Goal: Entertainment & Leisure: Consume media (video, audio)

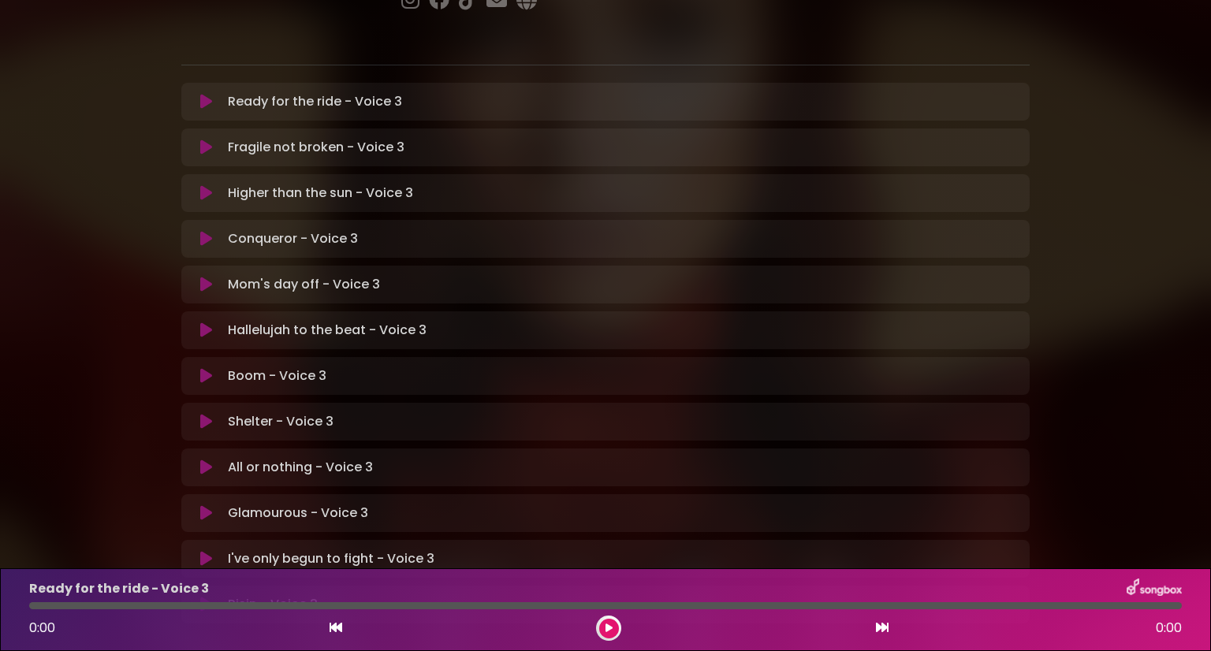
scroll to position [297, 0]
click at [202, 415] on icon at bounding box center [206, 423] width 12 height 16
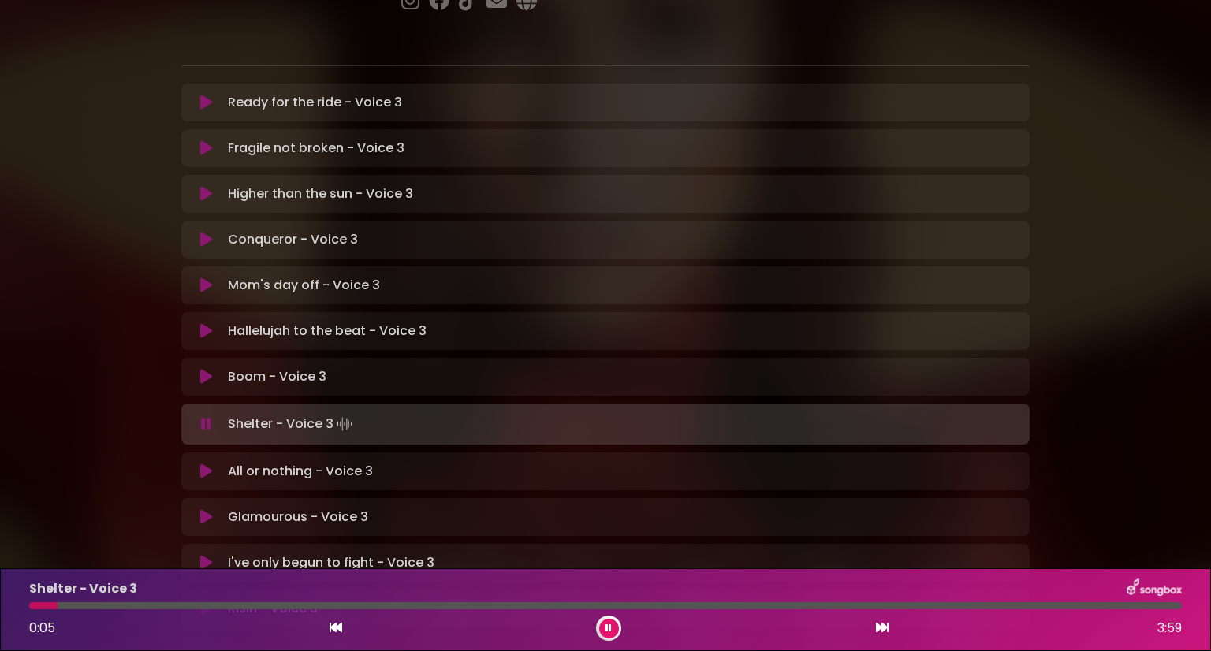
click at [53, 607] on div at bounding box center [605, 606] width 1153 height 7
drag, startPoint x: 53, startPoint y: 607, endPoint x: 6, endPoint y: 611, distance: 46.7
click at [6, 611] on div "Shelter - Voice 3 0:00 3:59" at bounding box center [605, 610] width 1211 height 83
click at [603, 625] on button at bounding box center [609, 629] width 20 height 20
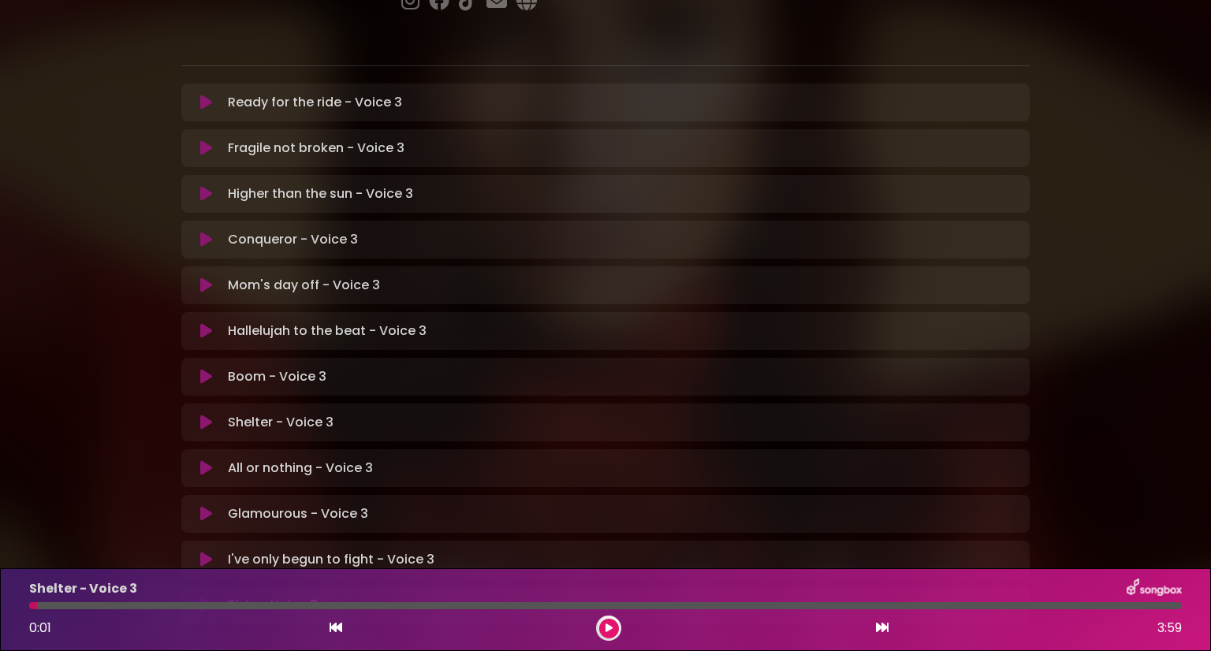
click at [610, 626] on icon at bounding box center [609, 628] width 7 height 9
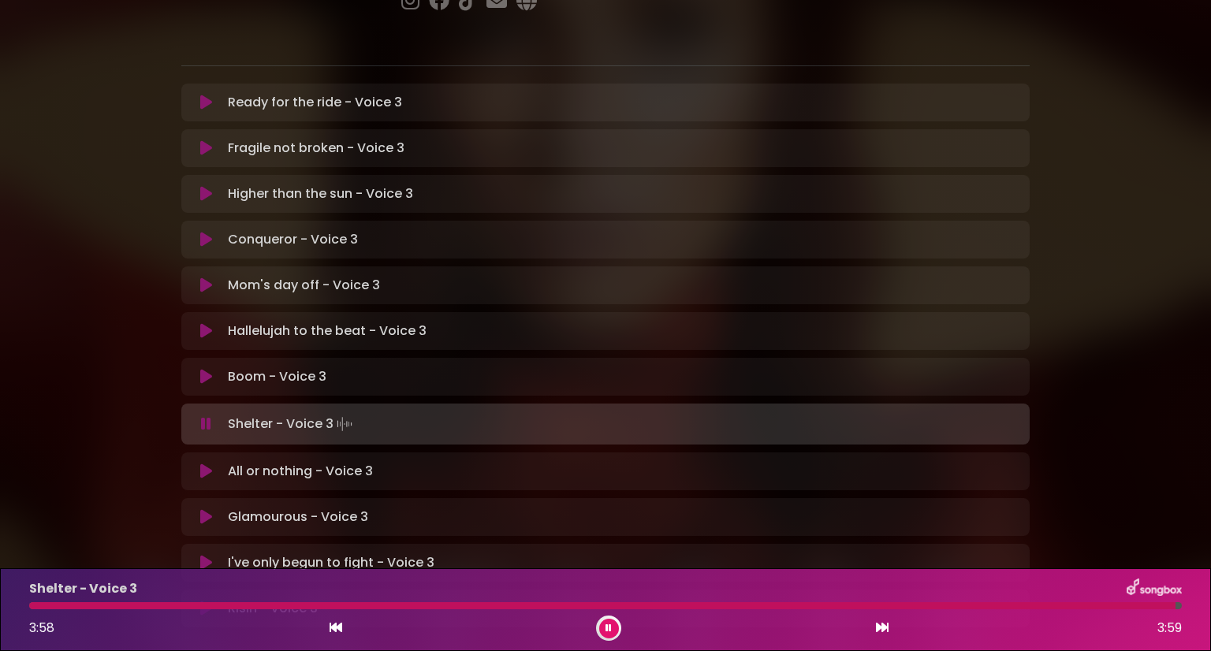
click at [610, 626] on icon at bounding box center [609, 628] width 6 height 9
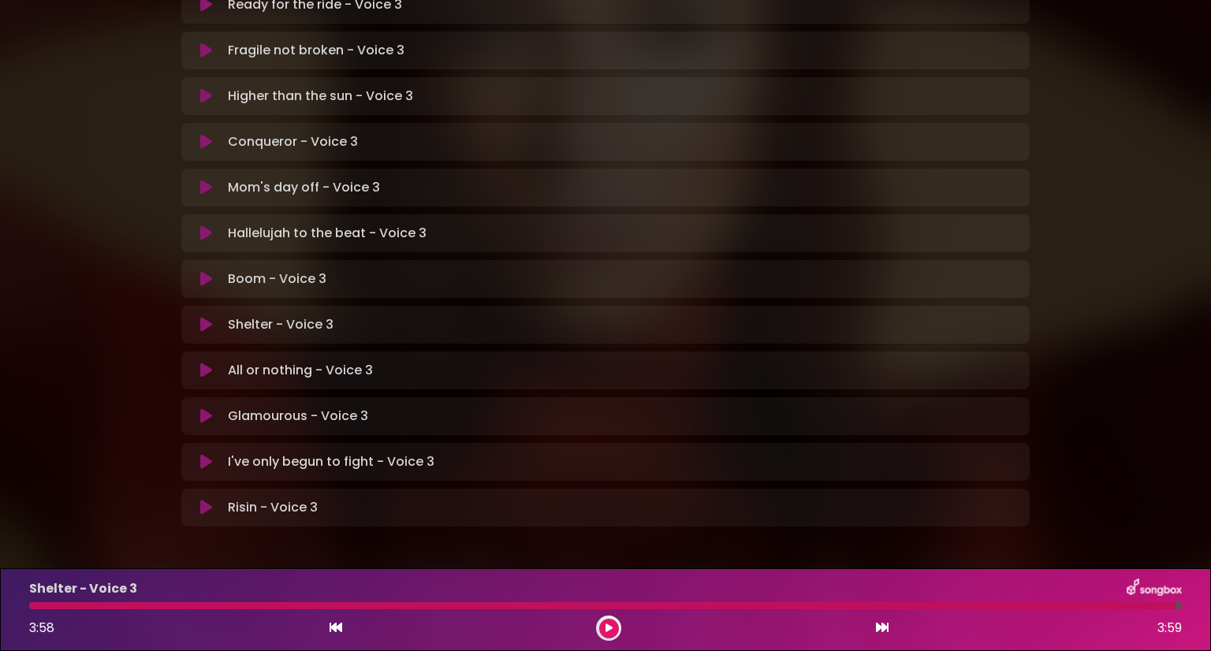
scroll to position [0, 0]
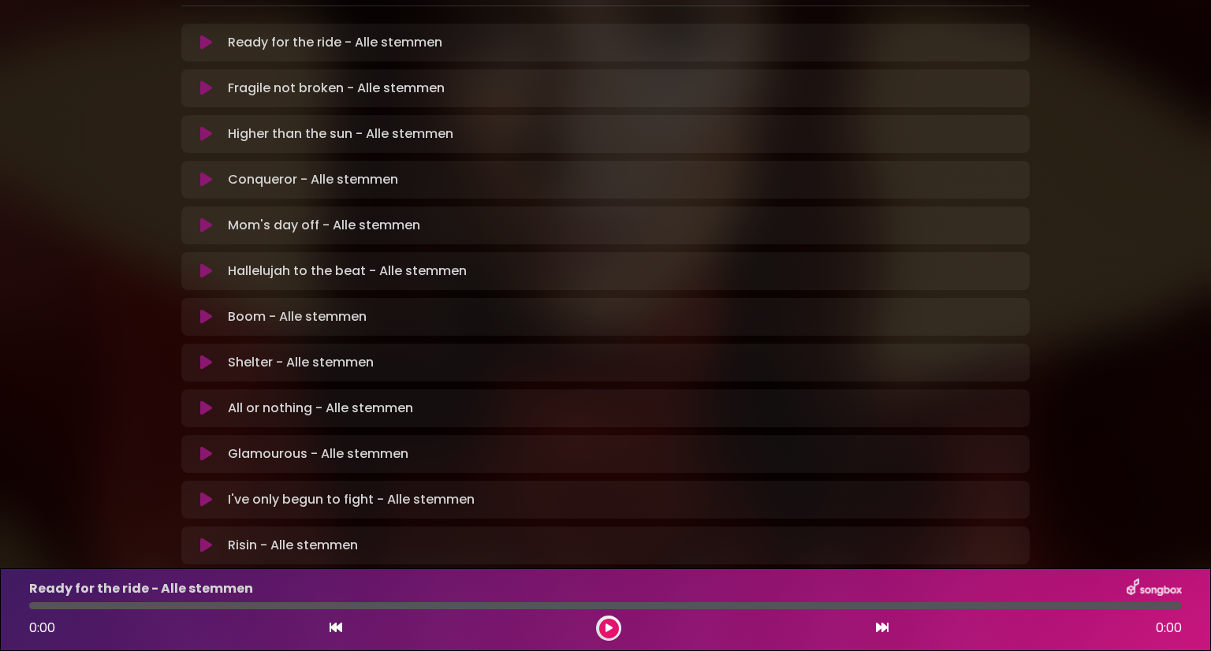
scroll to position [218, 0]
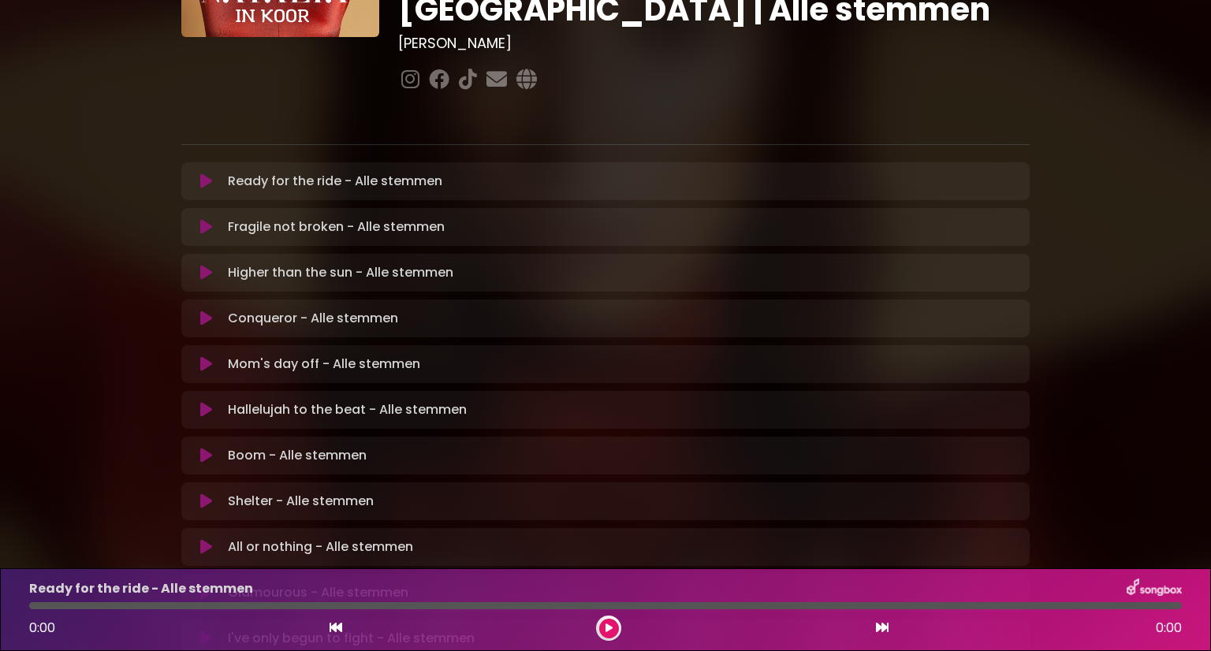
click at [201, 494] on icon at bounding box center [206, 502] width 12 height 16
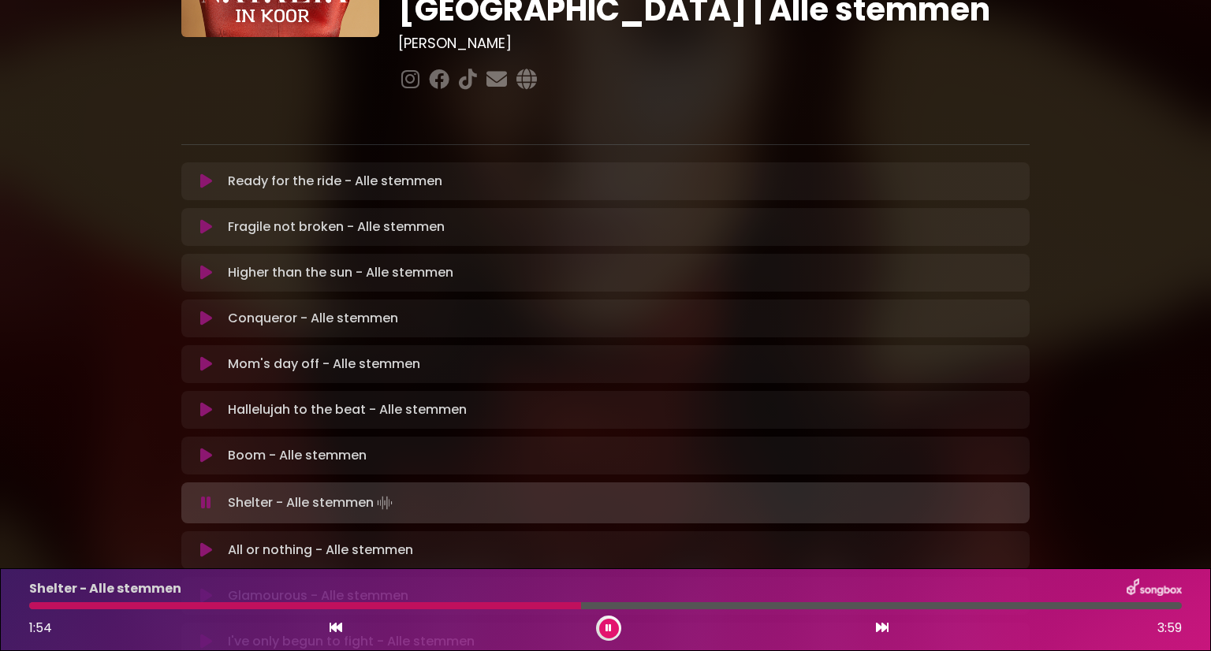
click at [486, 611] on div "Shelter - Alle stemmen 1:54 3:59" at bounding box center [606, 610] width 1172 height 62
click at [470, 606] on div at bounding box center [308, 606] width 559 height 7
click at [453, 604] on div at bounding box center [254, 606] width 450 height 7
click at [451, 608] on div at bounding box center [262, 606] width 466 height 7
click at [429, 610] on div "Shelter - Alle stemmen 1:37 3:59" at bounding box center [606, 610] width 1172 height 62
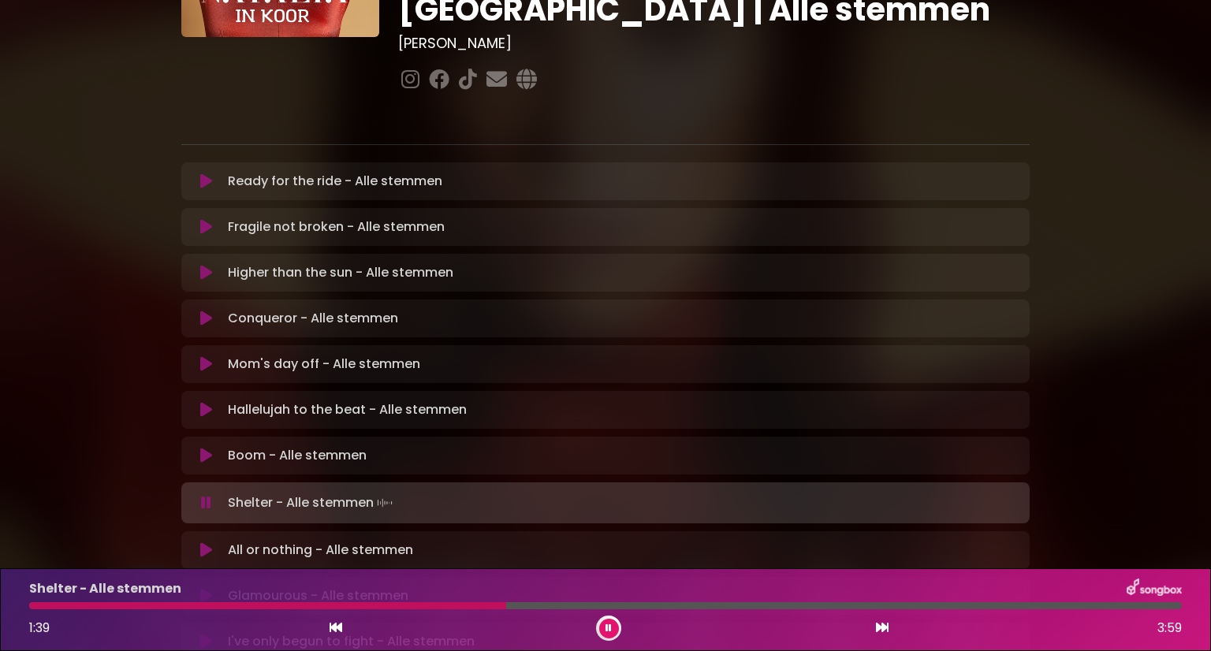
click at [448, 606] on div at bounding box center [267, 606] width 477 height 7
click at [454, 603] on div at bounding box center [261, 606] width 465 height 7
click at [606, 631] on icon at bounding box center [609, 628] width 6 height 9
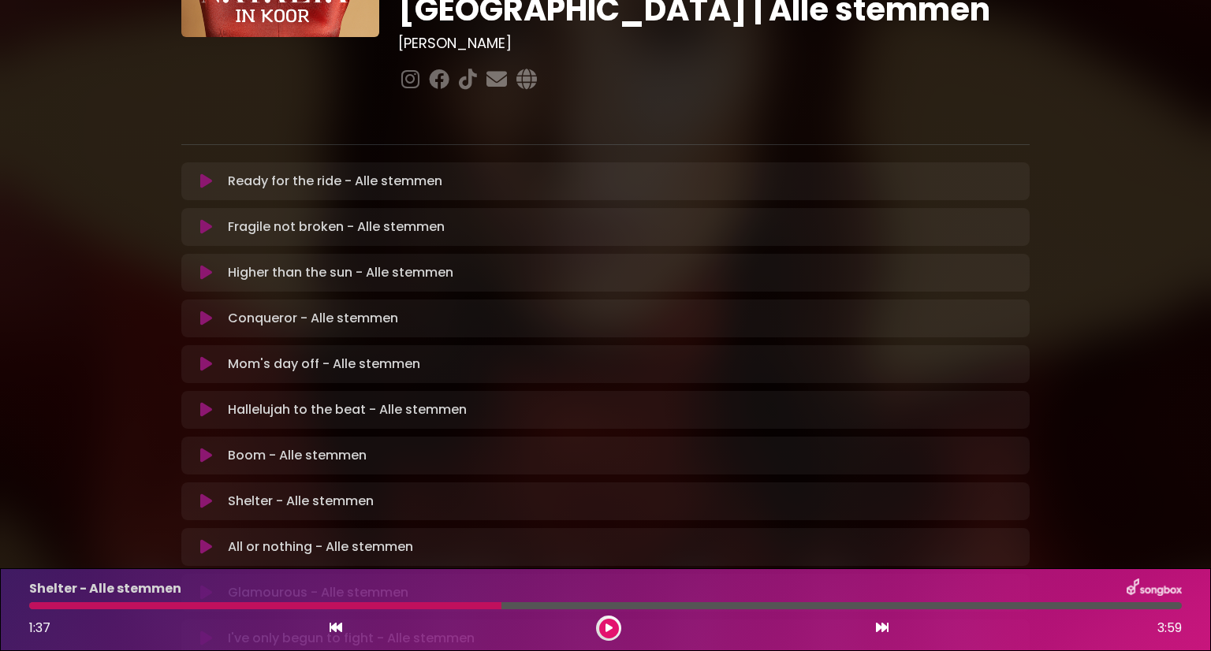
click at [479, 597] on div "Shelter - Alle stemmen" at bounding box center [606, 589] width 1172 height 21
click at [448, 603] on div at bounding box center [265, 606] width 472 height 7
click at [467, 600] on div "Shelter - Alle stemmen 1:37 3:59" at bounding box center [606, 610] width 1172 height 62
drag, startPoint x: 455, startPoint y: 595, endPoint x: 483, endPoint y: 606, distance: 29.4
click at [483, 606] on div "Shelter - Alle stemmen 1:37 3:59" at bounding box center [606, 610] width 1172 height 62
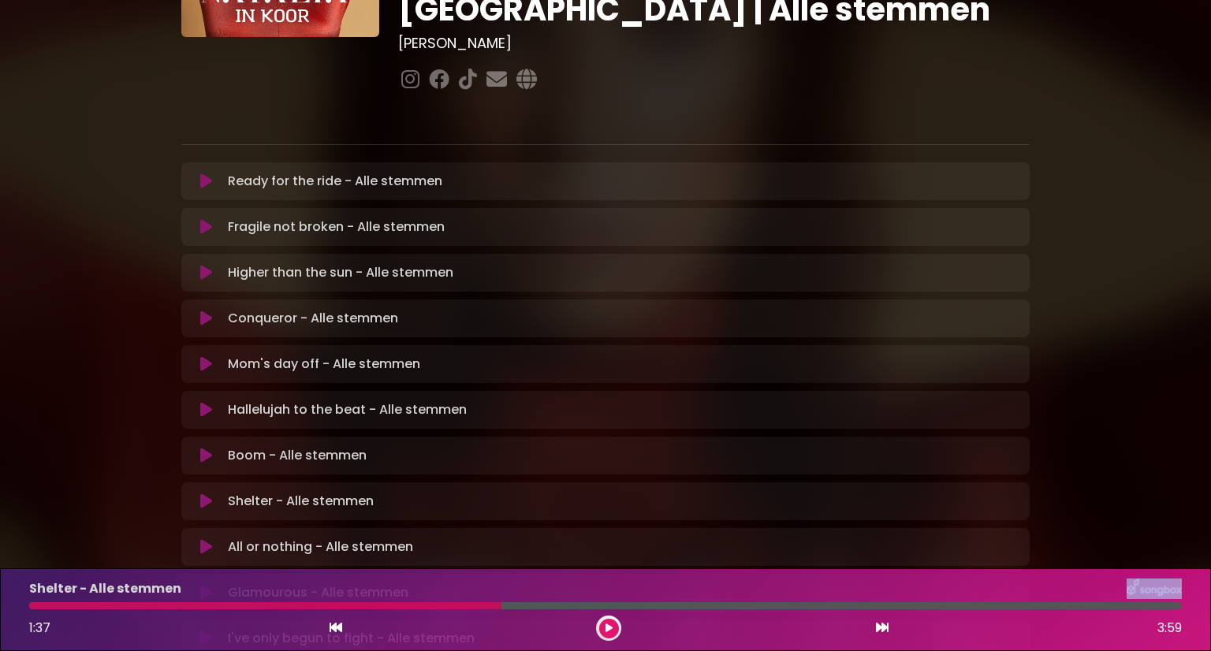
click at [483, 606] on div at bounding box center [265, 606] width 472 height 7
drag, startPoint x: 528, startPoint y: 605, endPoint x: 443, endPoint y: 600, distance: 84.5
click at [443, 600] on div "Shelter - Alle stemmen 1:37 3:59" at bounding box center [606, 610] width 1172 height 62
drag, startPoint x: 467, startPoint y: 596, endPoint x: 459, endPoint y: 609, distance: 14.9
click at [459, 609] on div "Shelter - Alle stemmen 1:37 3:59" at bounding box center [606, 610] width 1172 height 62
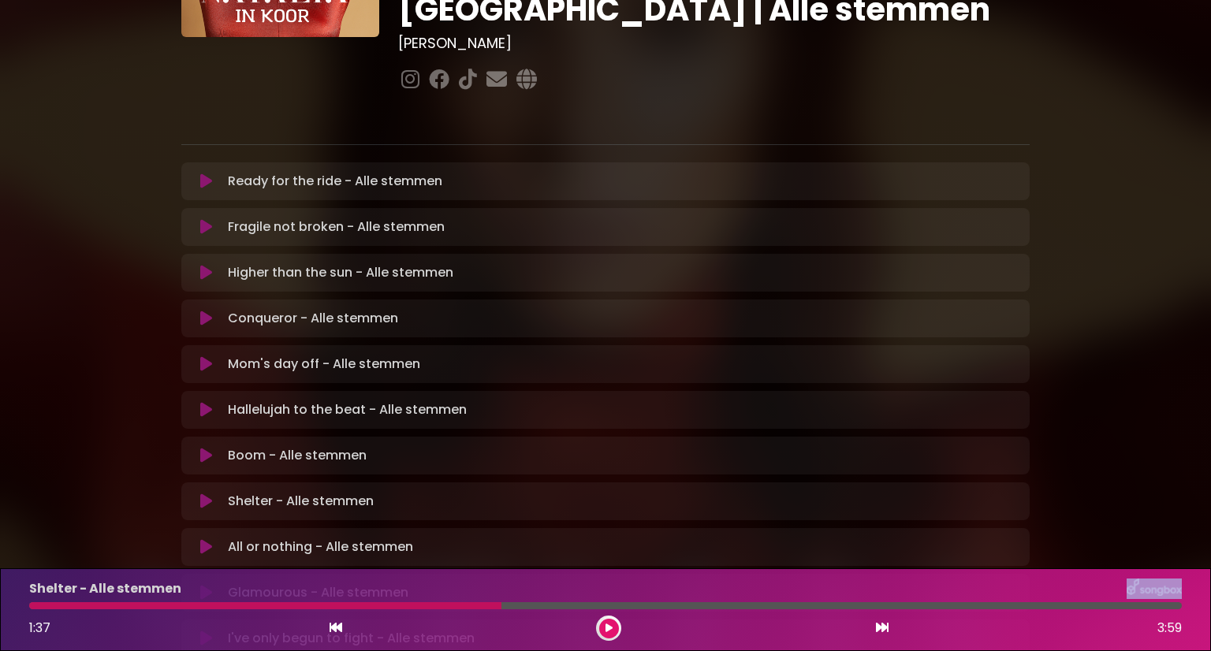
click at [459, 609] on div at bounding box center [265, 606] width 472 height 7
click at [467, 603] on div at bounding box center [265, 606] width 472 height 7
click at [603, 625] on button at bounding box center [609, 629] width 20 height 20
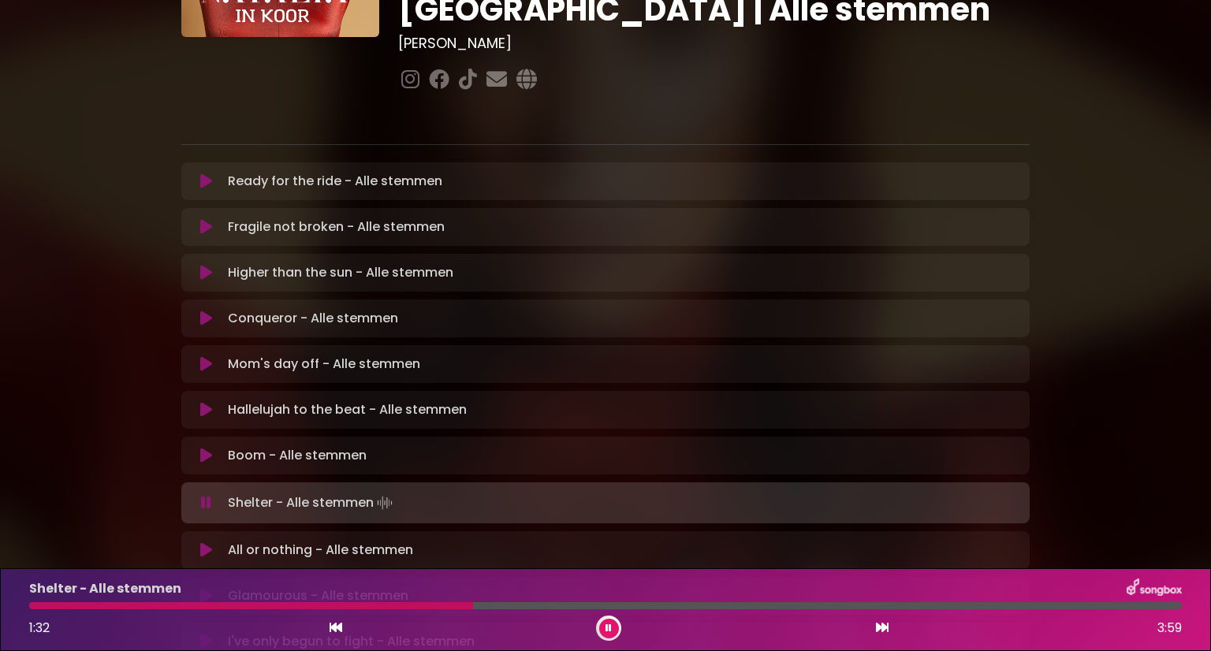
click at [423, 606] on div at bounding box center [251, 606] width 444 height 7
click at [606, 626] on icon at bounding box center [609, 628] width 6 height 9
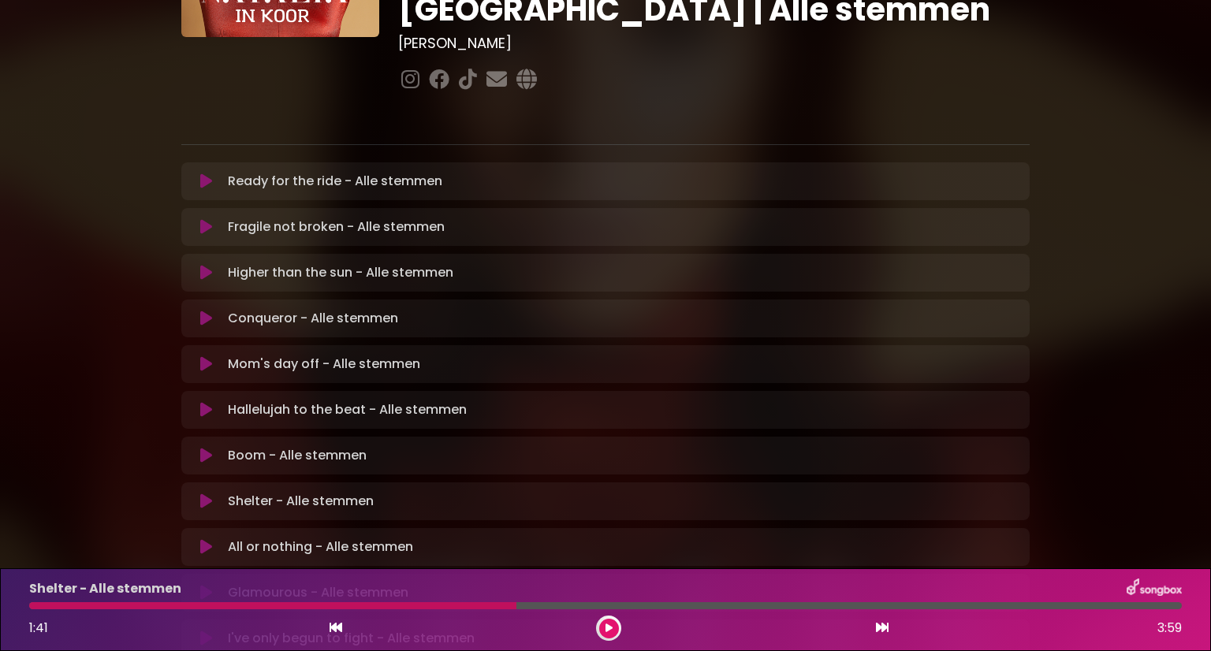
click at [199, 539] on button at bounding box center [206, 547] width 31 height 16
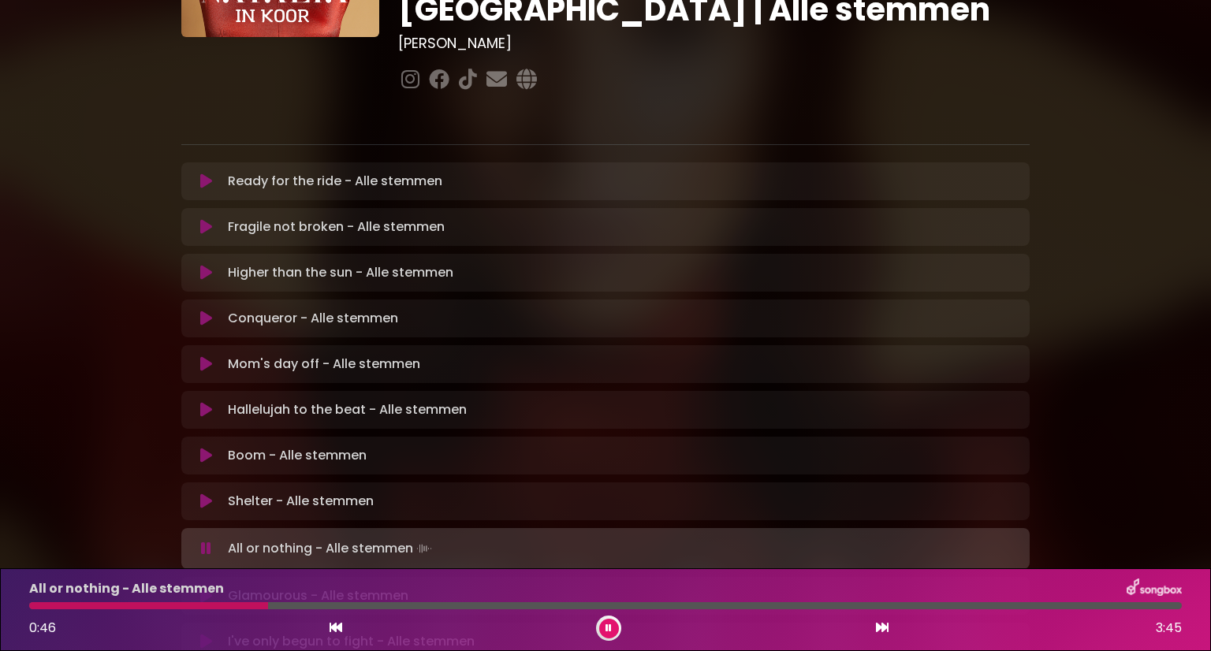
click at [606, 629] on icon at bounding box center [609, 628] width 6 height 9
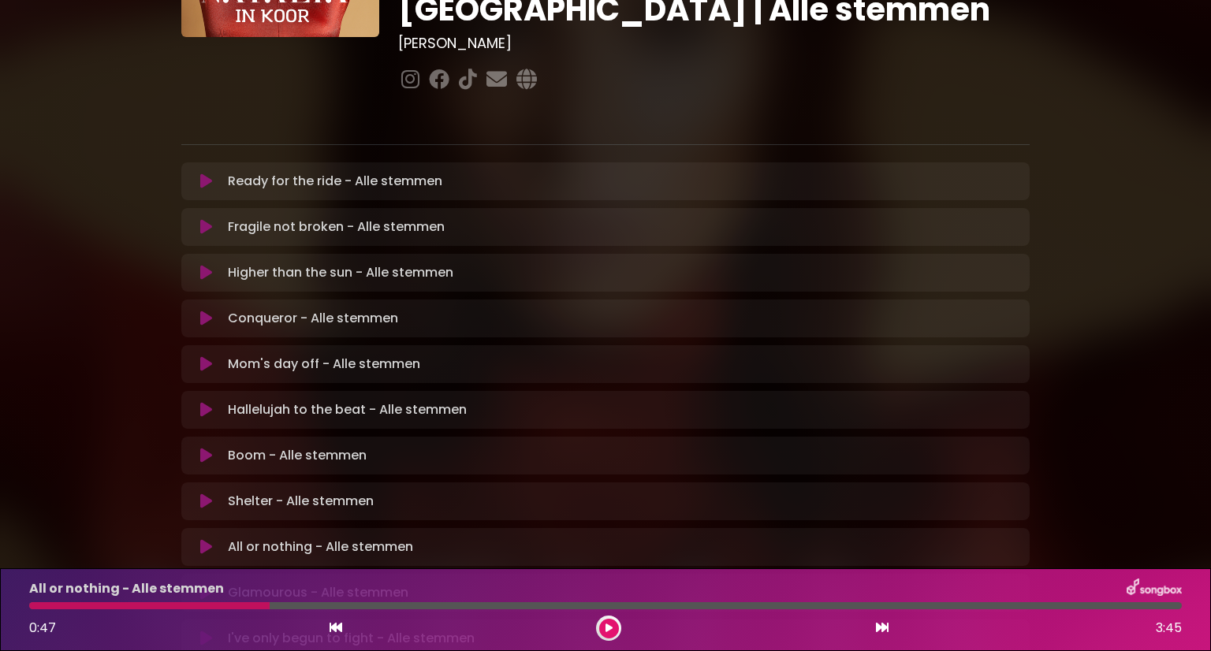
click at [39, 605] on div at bounding box center [149, 606] width 241 height 7
click at [336, 629] on icon at bounding box center [336, 627] width 13 height 13
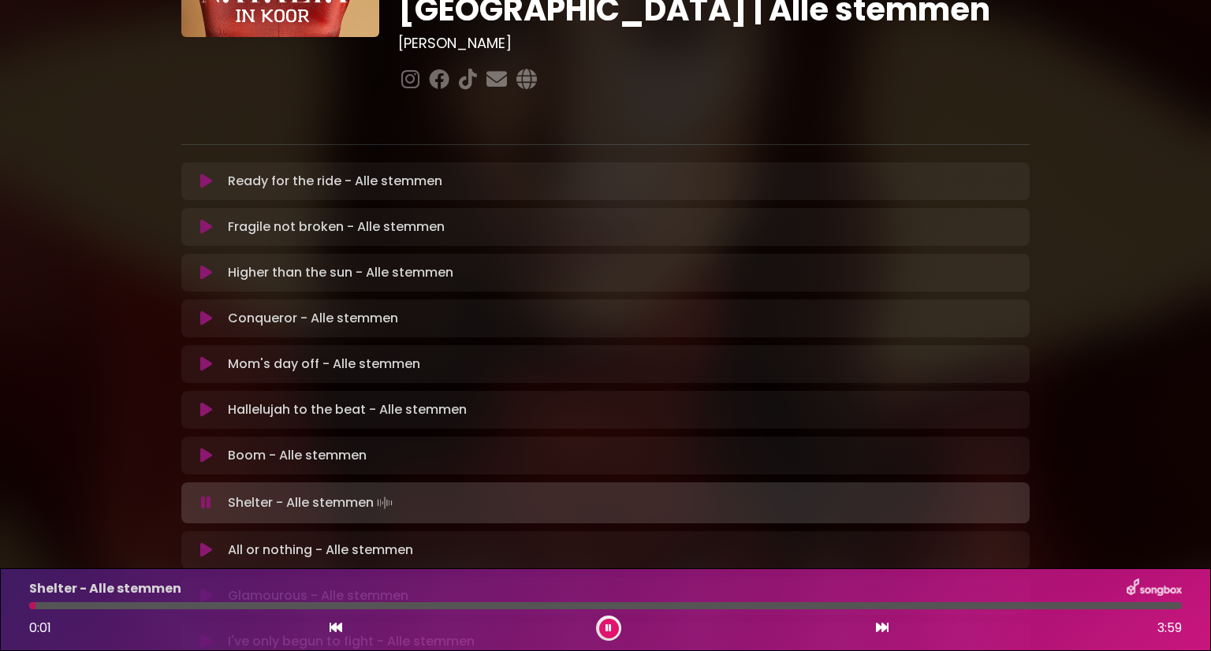
click at [883, 627] on icon at bounding box center [882, 627] width 13 height 13
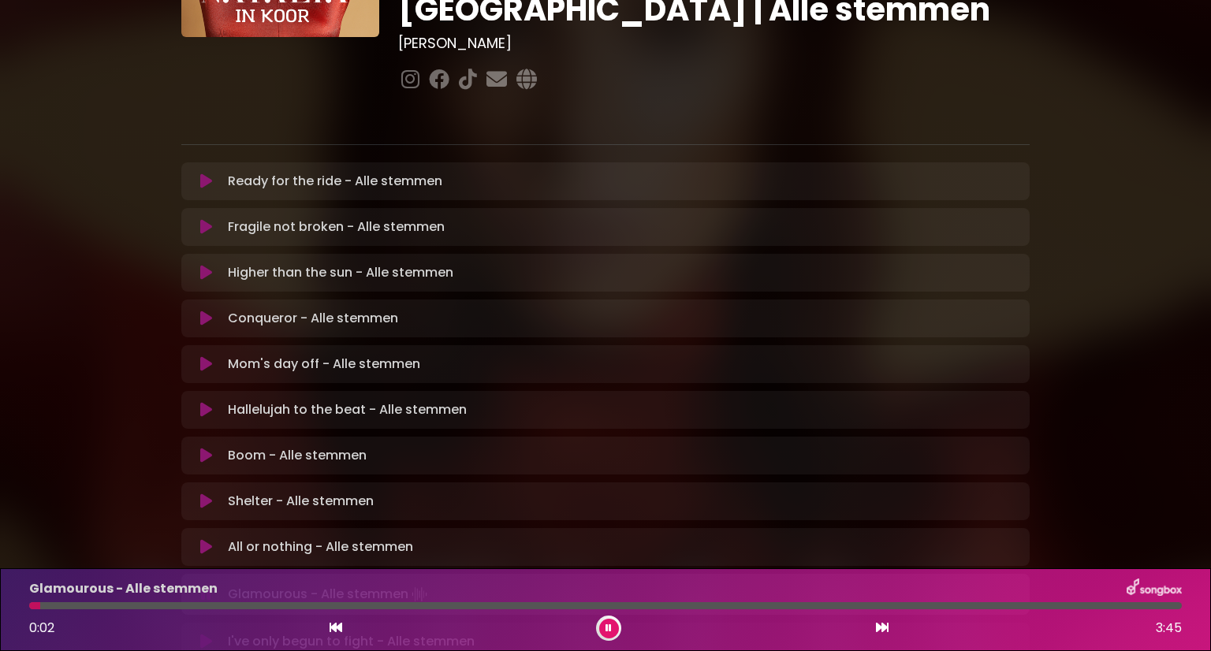
click at [203, 539] on icon at bounding box center [206, 547] width 12 height 16
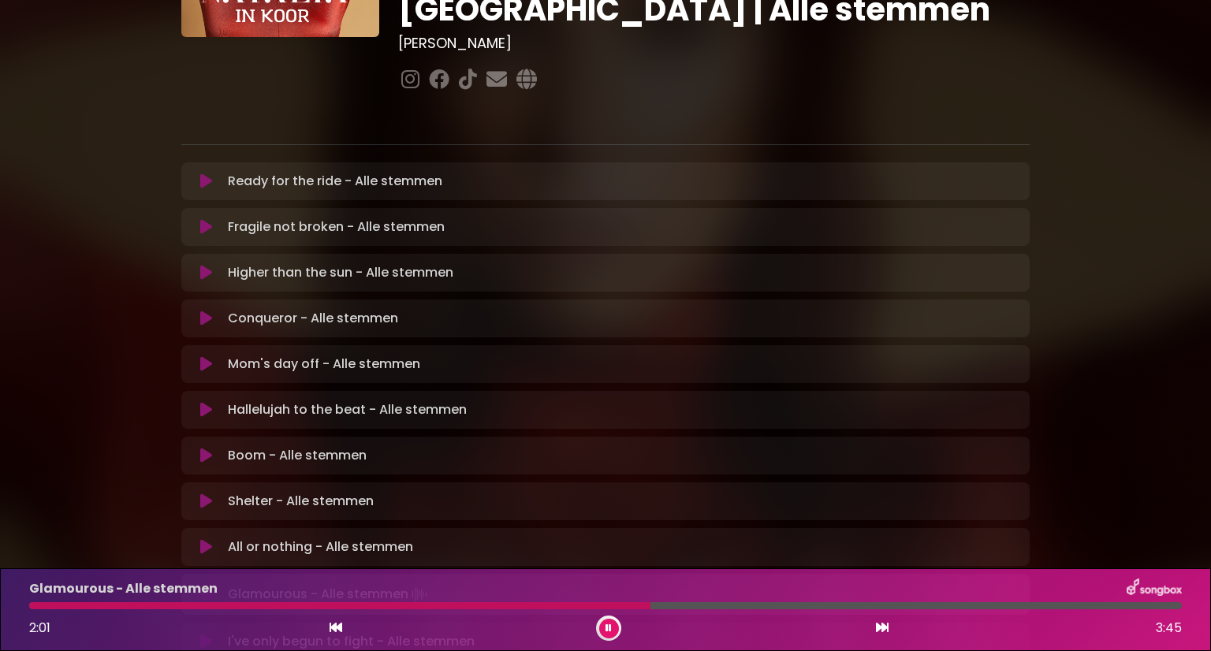
click at [614, 628] on button at bounding box center [609, 629] width 20 height 20
click at [334, 625] on icon at bounding box center [336, 627] width 13 height 13
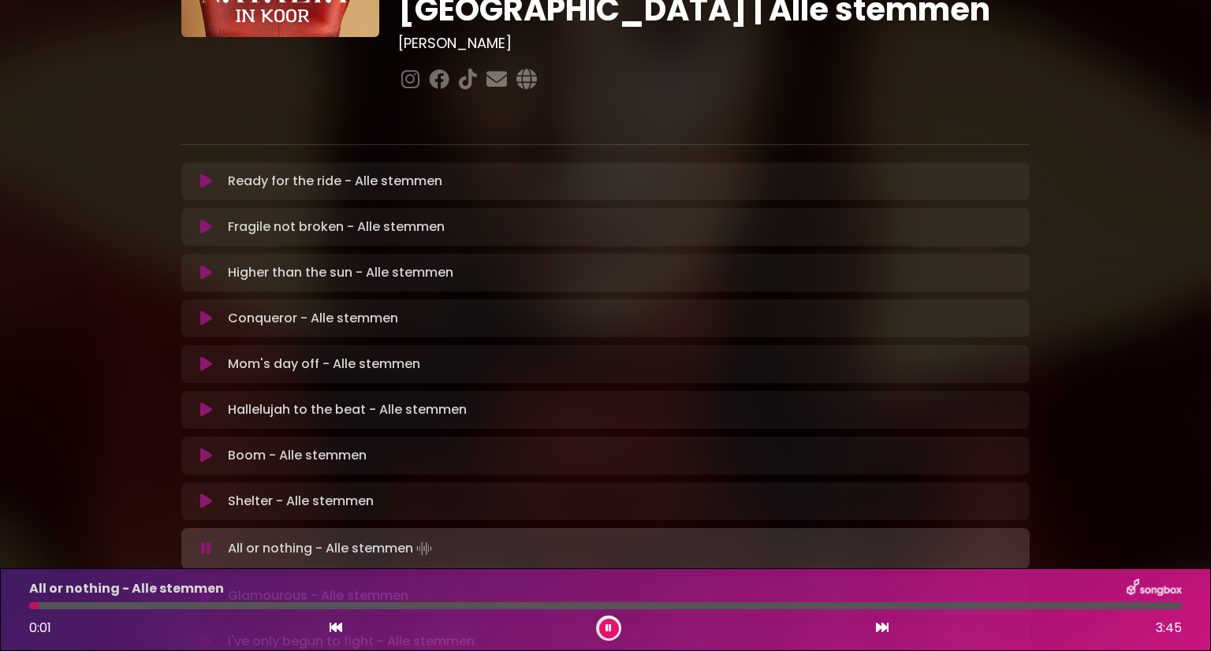
click at [880, 628] on icon at bounding box center [882, 627] width 13 height 13
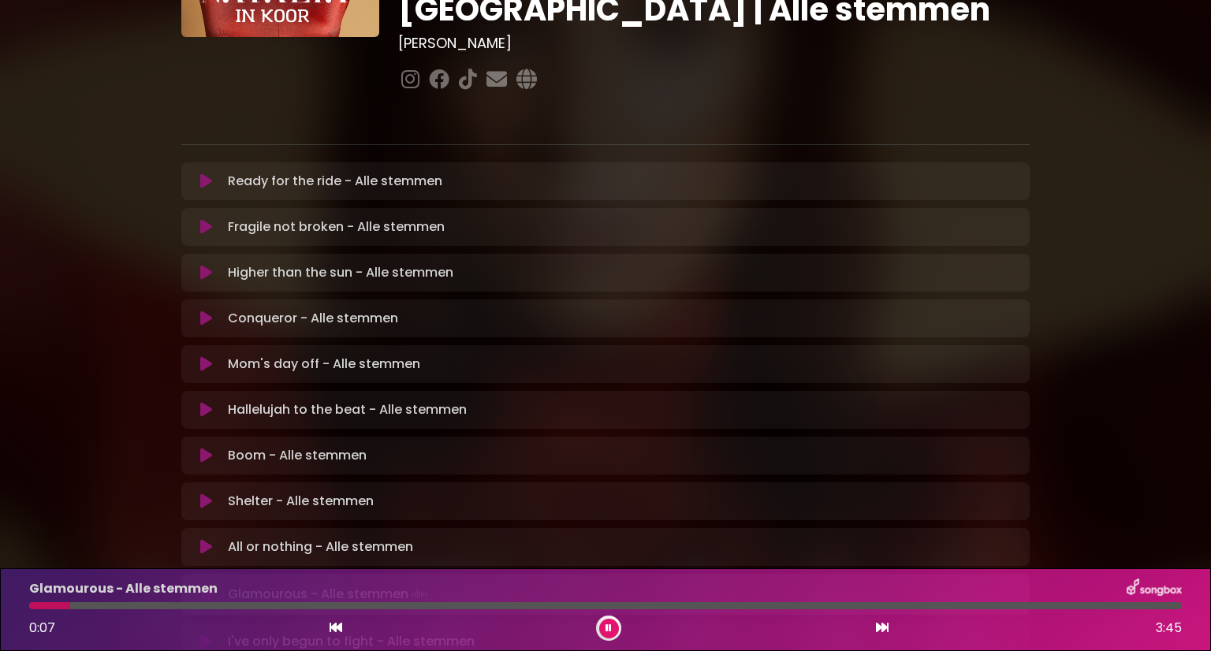
click at [603, 629] on button at bounding box center [609, 629] width 20 height 20
click at [615, 626] on button at bounding box center [609, 629] width 20 height 20
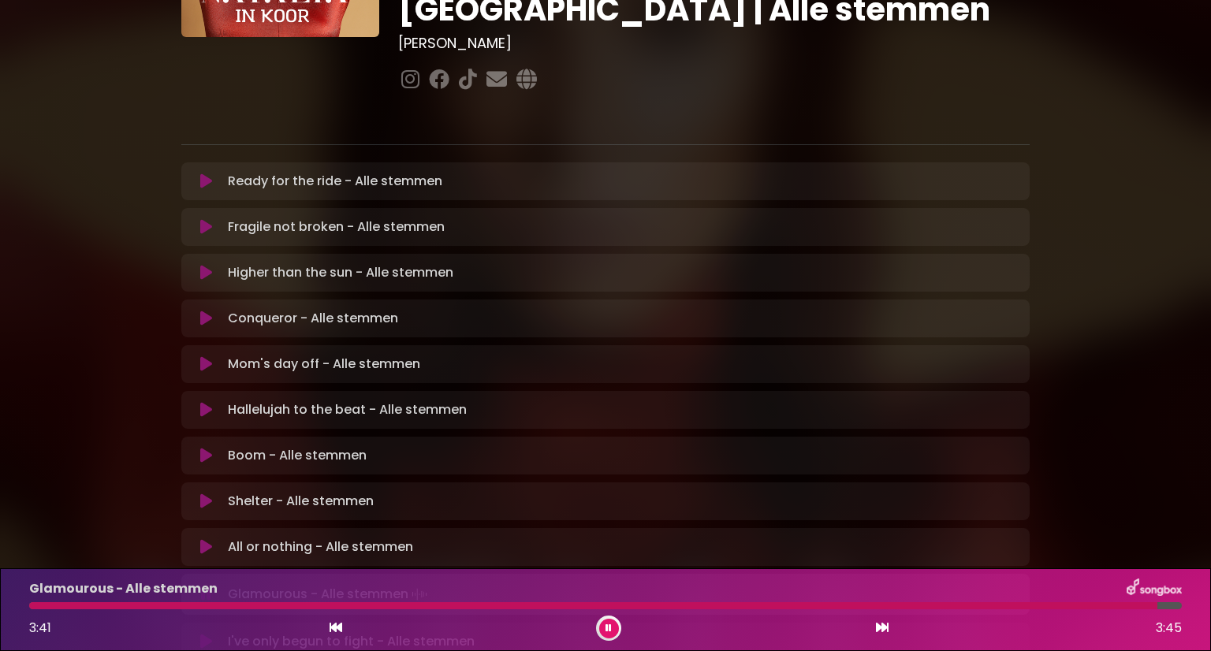
scroll to position [397, 0]
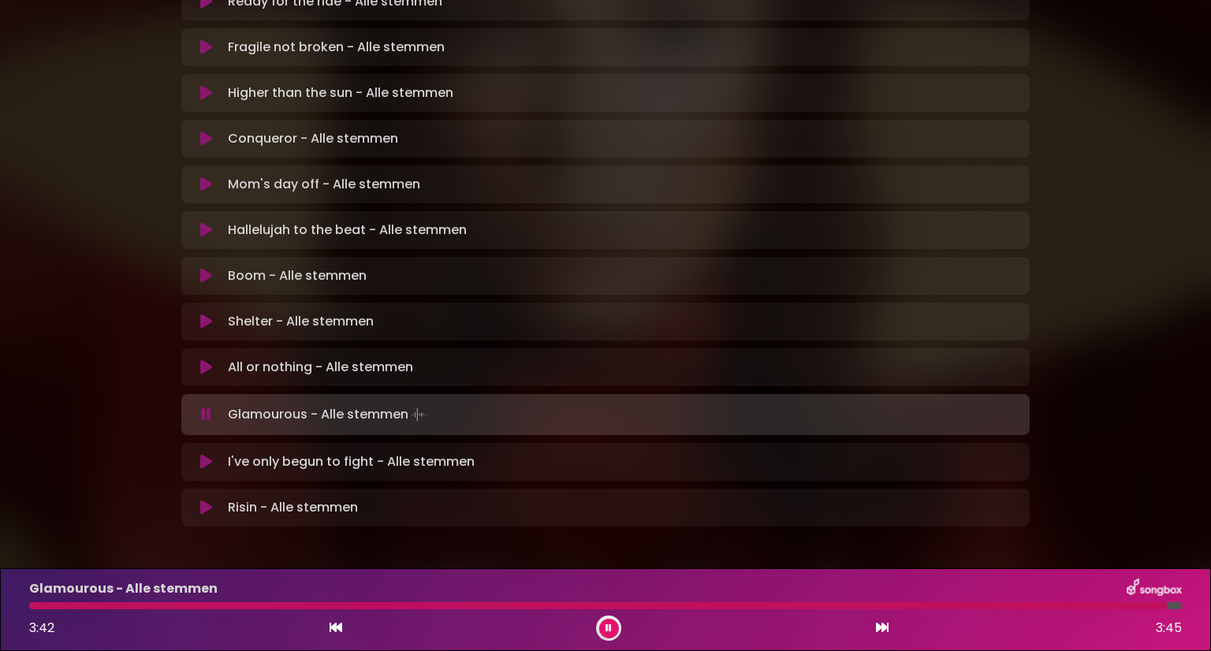
click at [276, 453] on p "I've only begun to fight - Alle stemmen Loading Track..." at bounding box center [351, 462] width 247 height 19
click at [196, 454] on button at bounding box center [206, 462] width 31 height 16
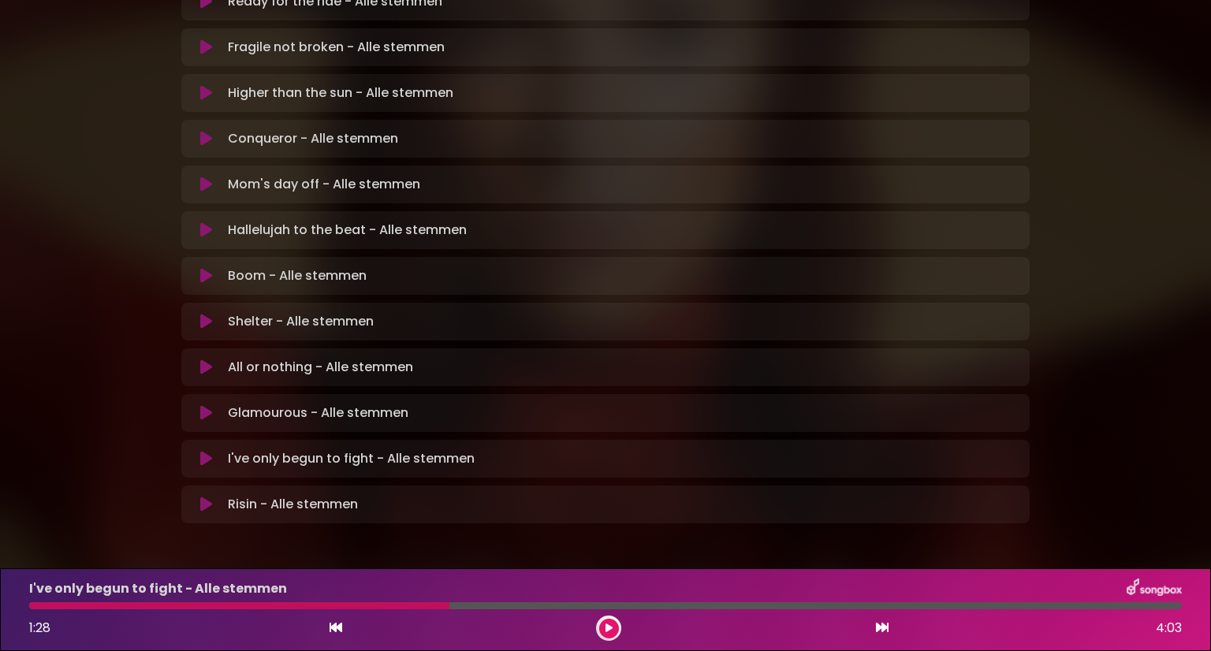
scroll to position [394, 0]
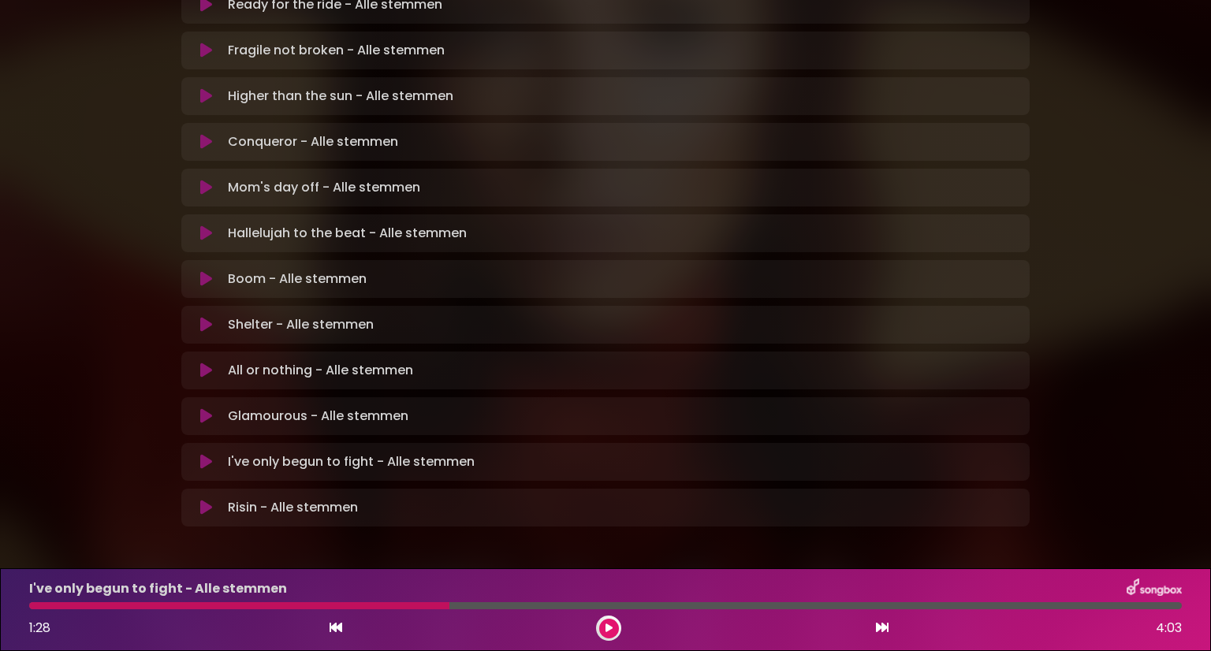
click at [609, 634] on button at bounding box center [609, 629] width 20 height 20
click at [651, 605] on div at bounding box center [365, 606] width 672 height 7
click at [599, 627] on button at bounding box center [609, 629] width 20 height 20
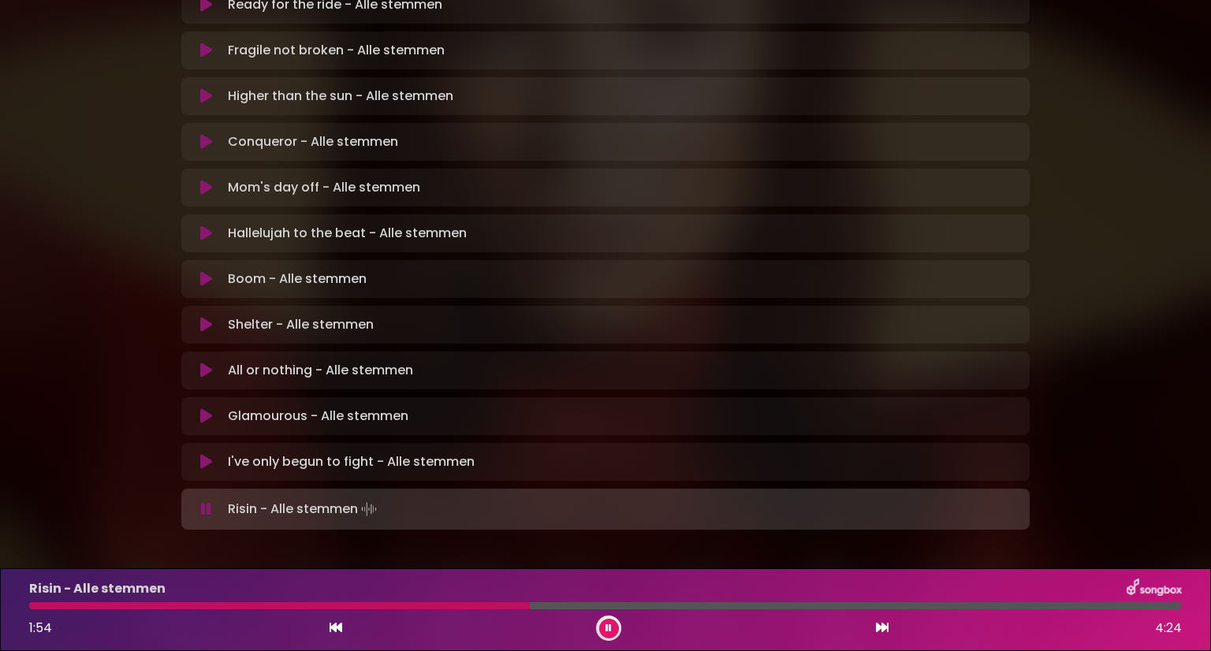
click at [606, 625] on icon at bounding box center [609, 628] width 6 height 9
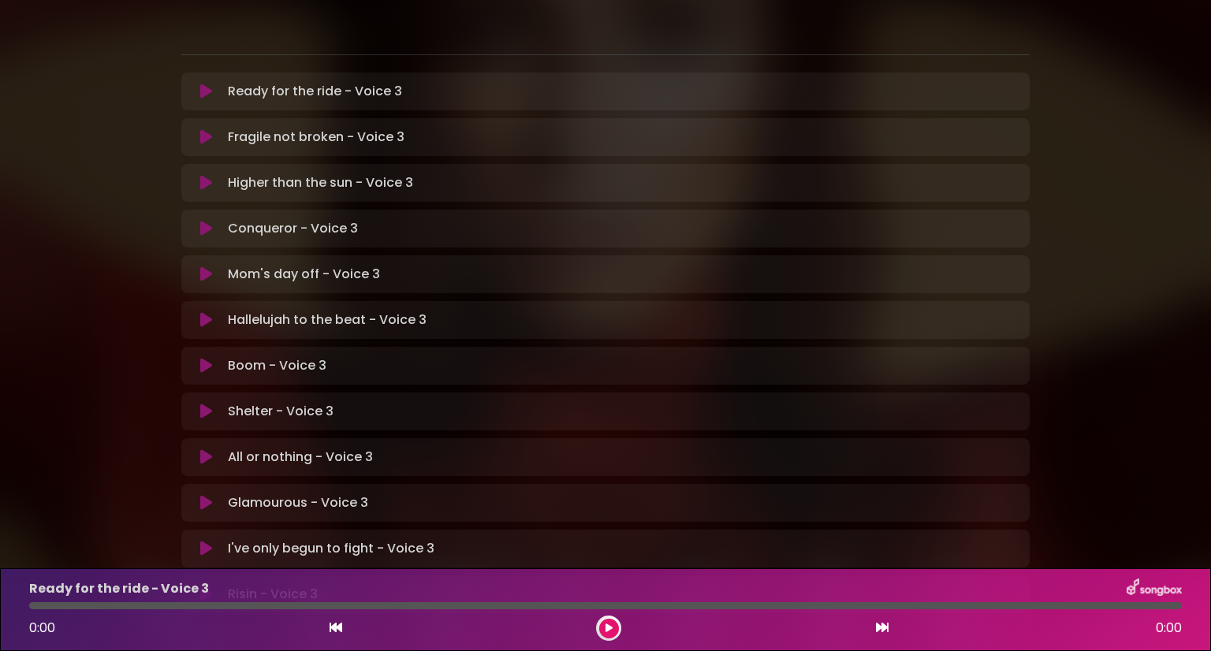
scroll to position [394, 0]
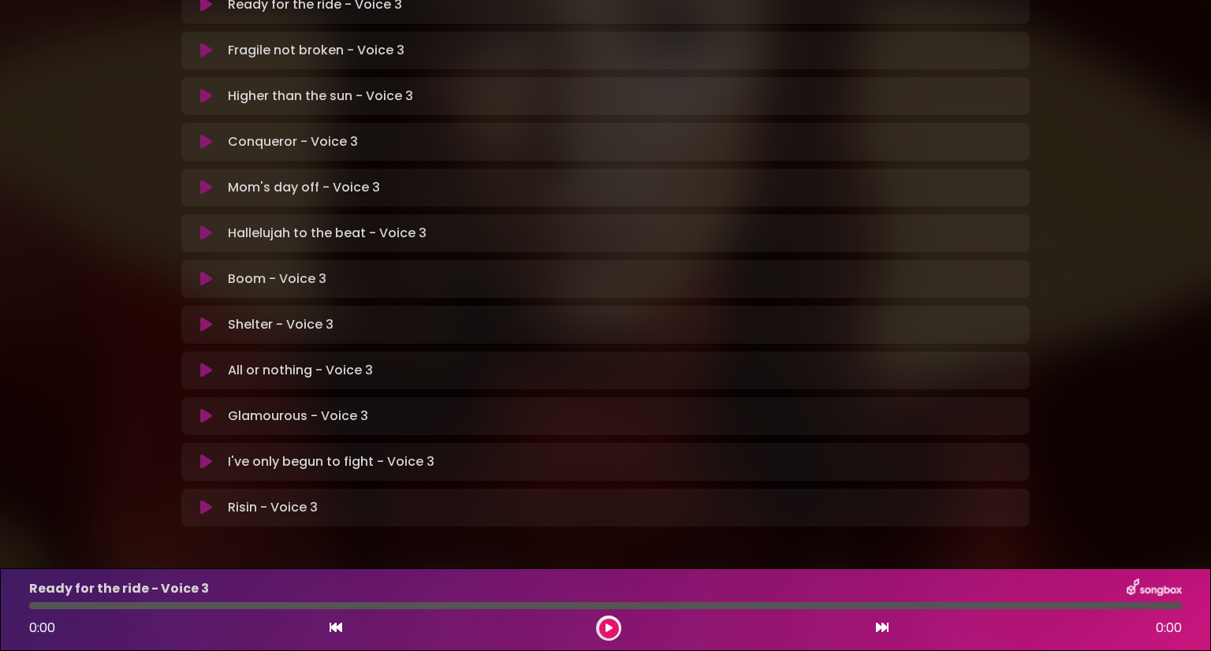
click at [202, 500] on icon at bounding box center [206, 508] width 12 height 16
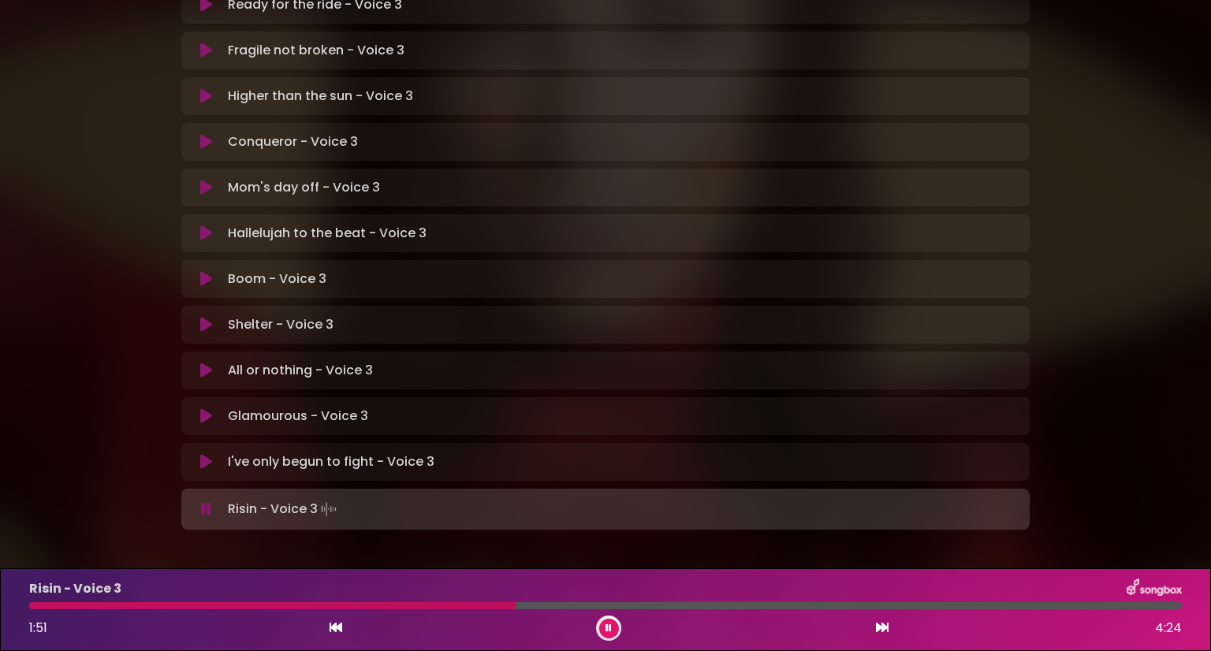
click at [609, 625] on icon at bounding box center [609, 628] width 6 height 9
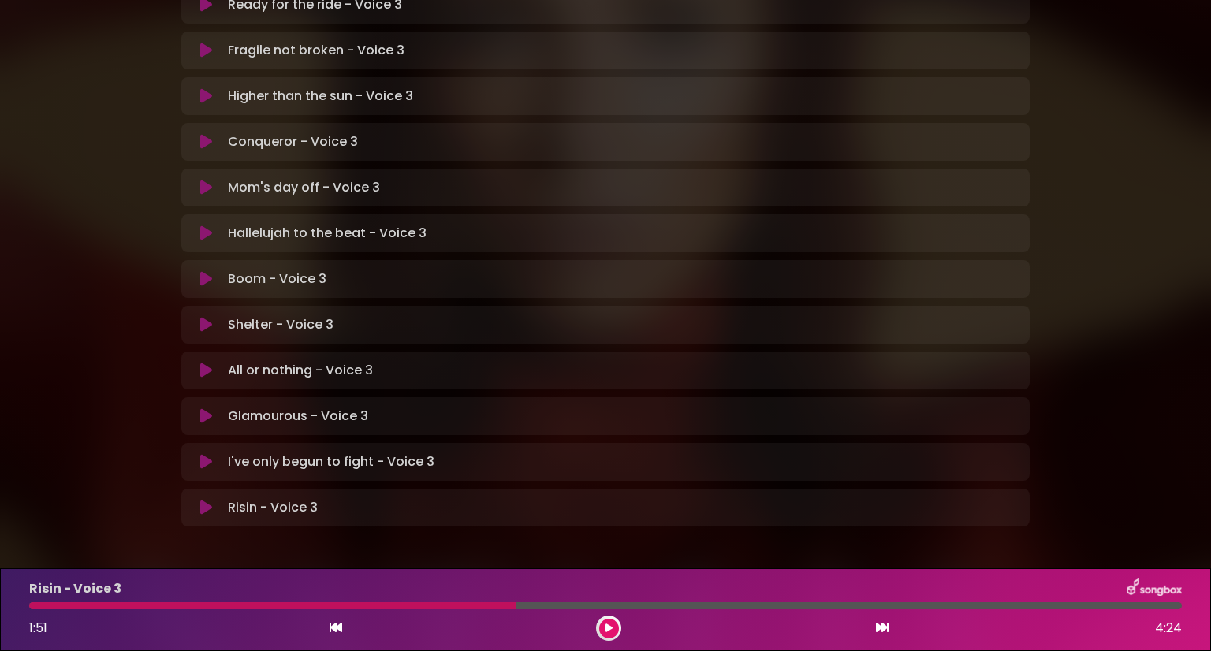
click at [203, 500] on icon at bounding box center [206, 508] width 12 height 16
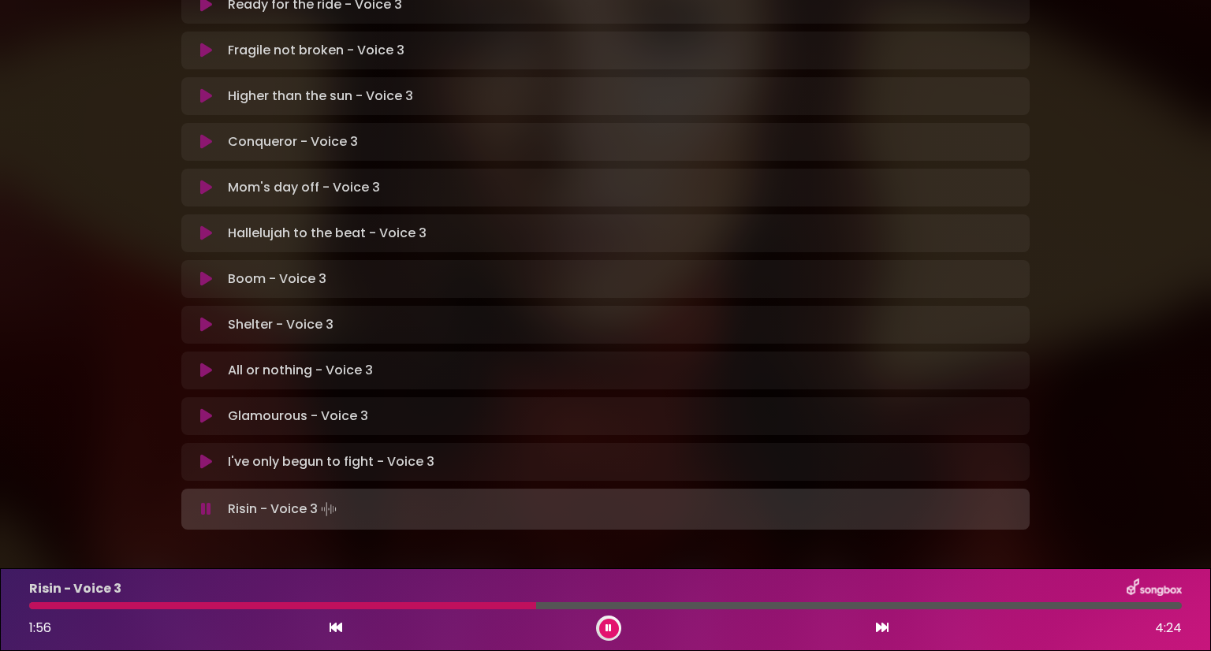
click at [337, 632] on icon at bounding box center [336, 627] width 13 height 13
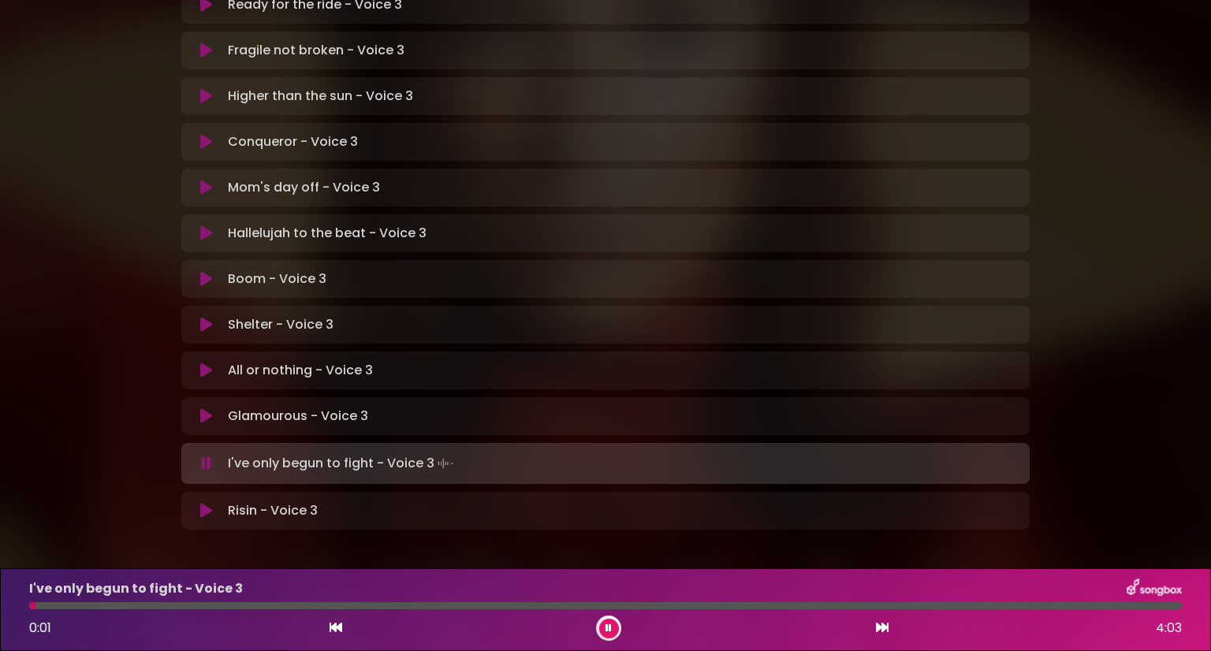
click at [884, 628] on icon at bounding box center [882, 627] width 13 height 13
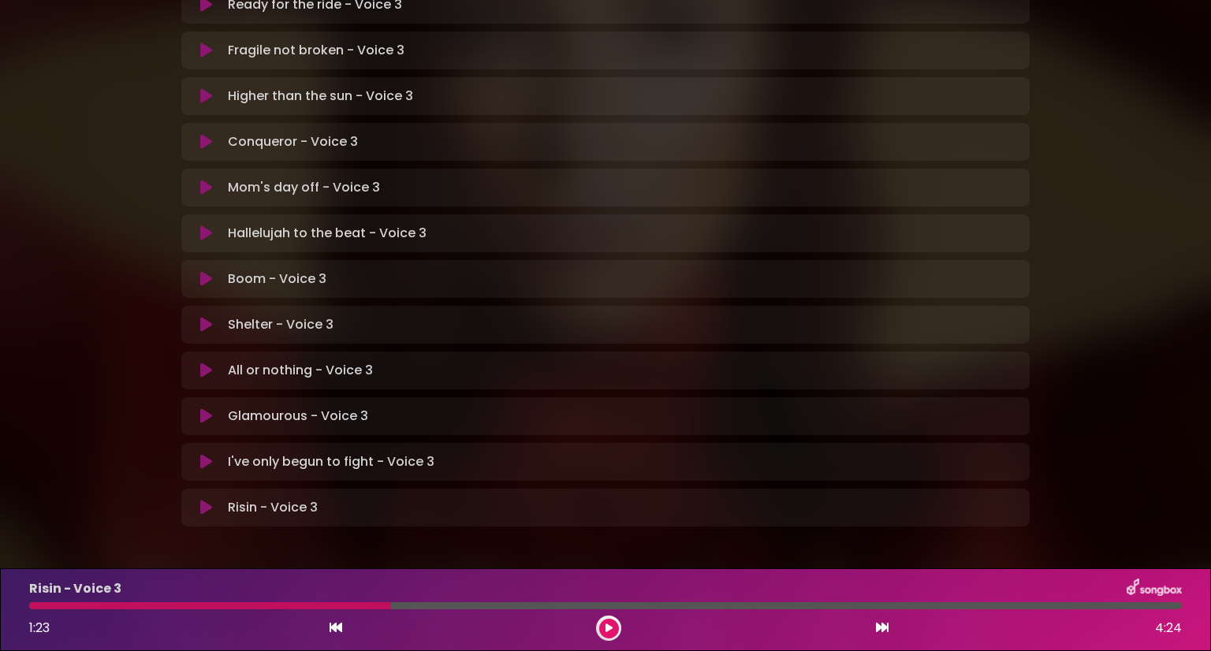
click at [613, 627] on button at bounding box center [609, 629] width 20 height 20
click at [608, 635] on button at bounding box center [609, 629] width 20 height 20
